Goal: Register for event/course

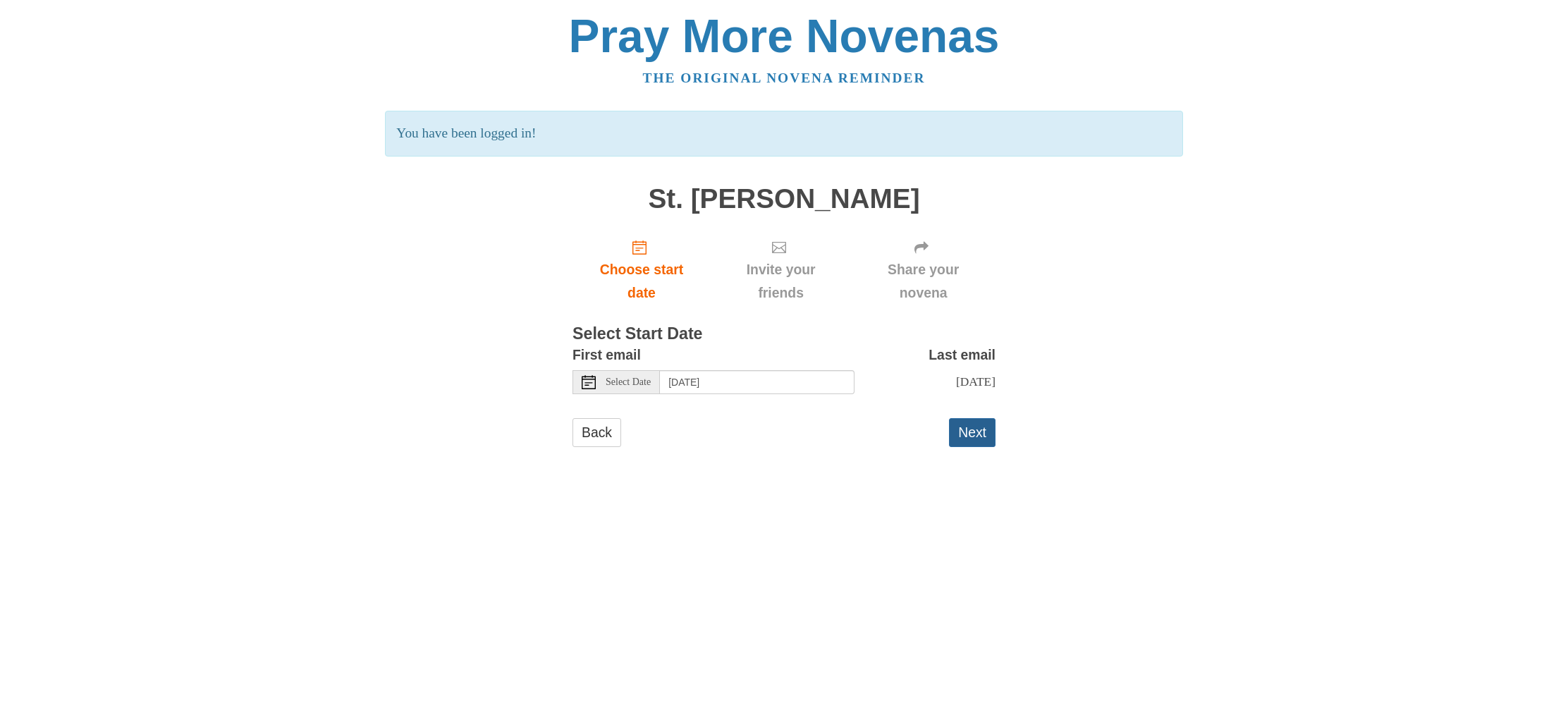
click at [982, 431] on button "Next" at bounding box center [972, 432] width 46 height 29
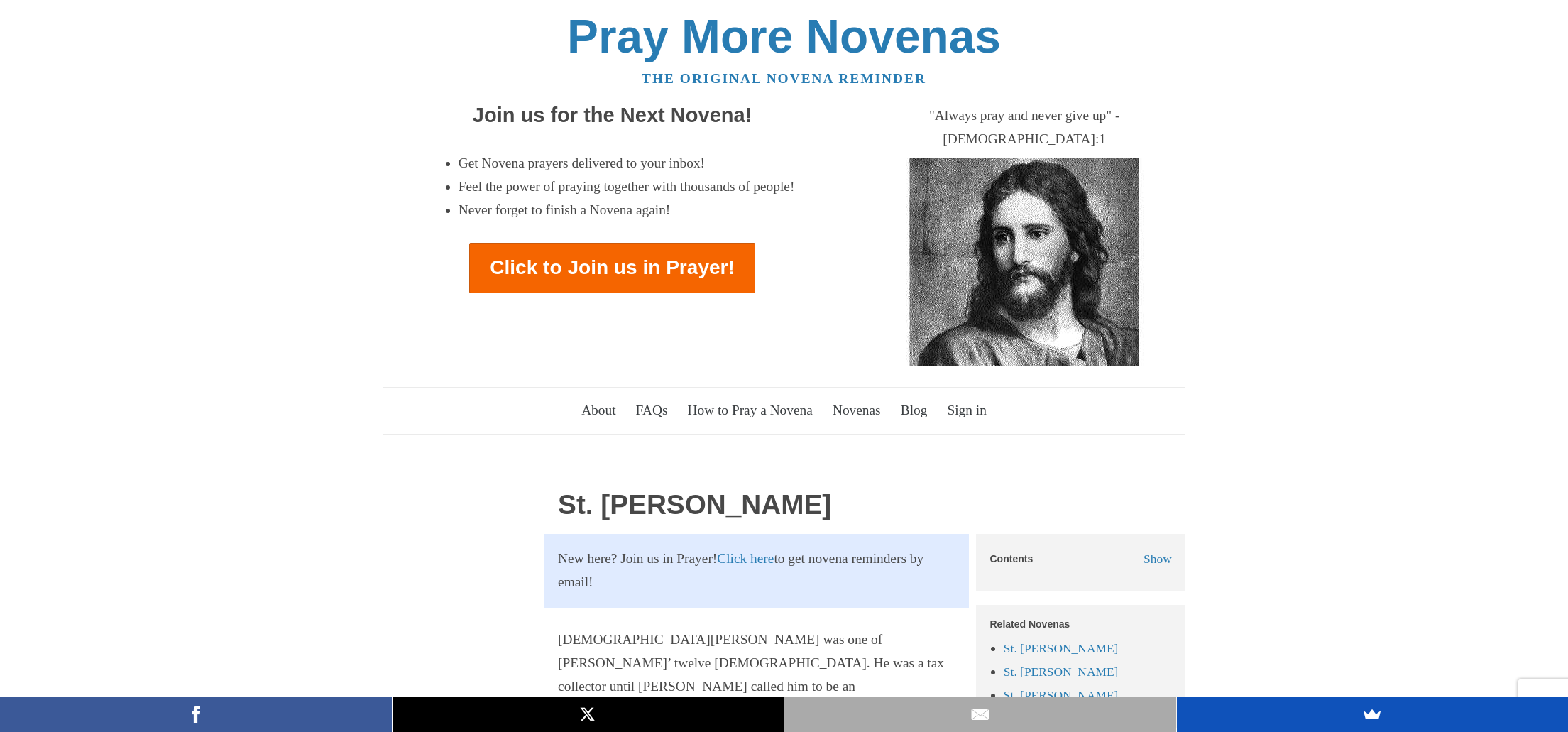
scroll to position [9162, 0]
